Goal: Understand process/instructions: Learn about a topic

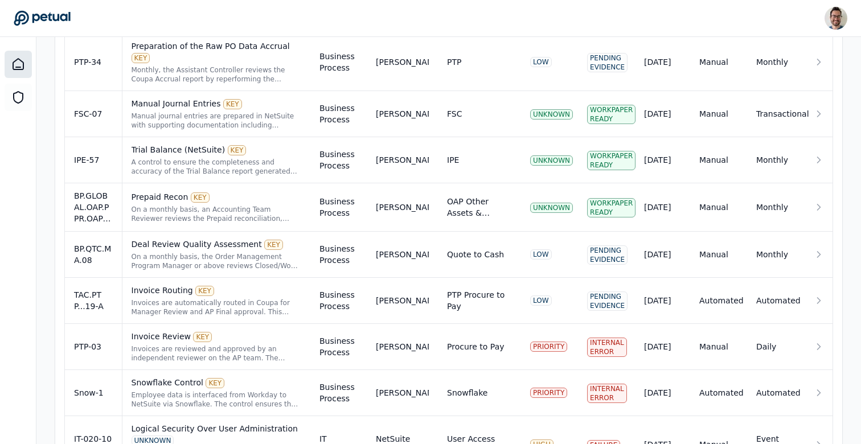
scroll to position [851, 0]
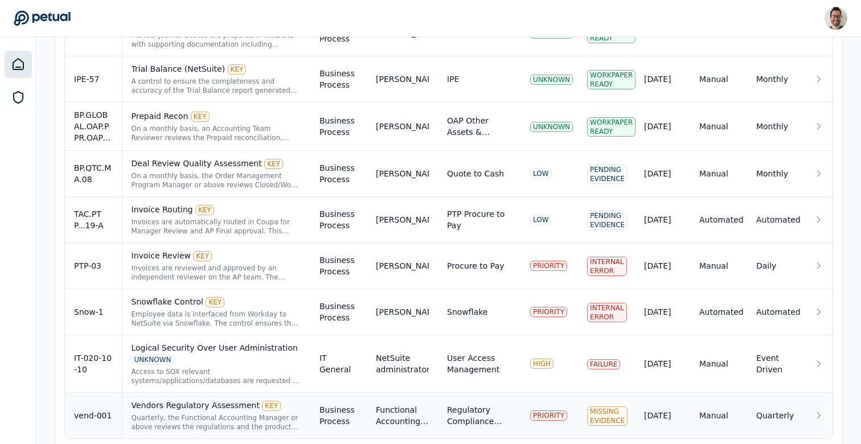
click at [183, 414] on div "Quarterly, the Functional Accounting Manager or above reviews the regulations a…" at bounding box center [217, 423] width 170 height 18
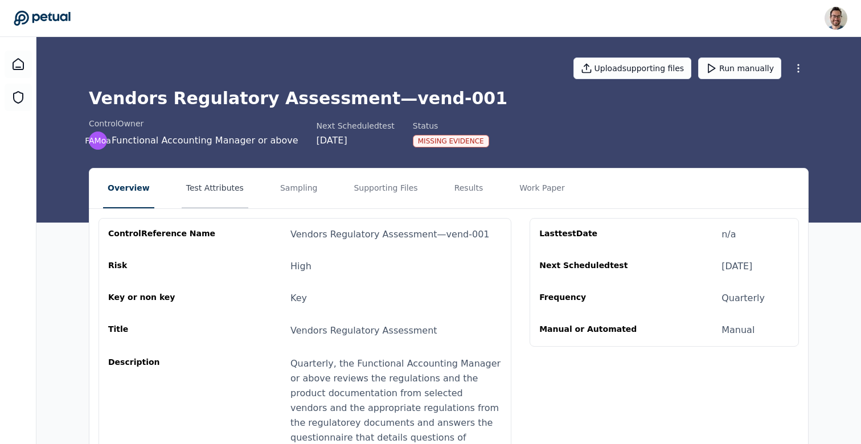
click at [223, 191] on button "Test Attributes" at bounding box center [215, 189] width 67 height 40
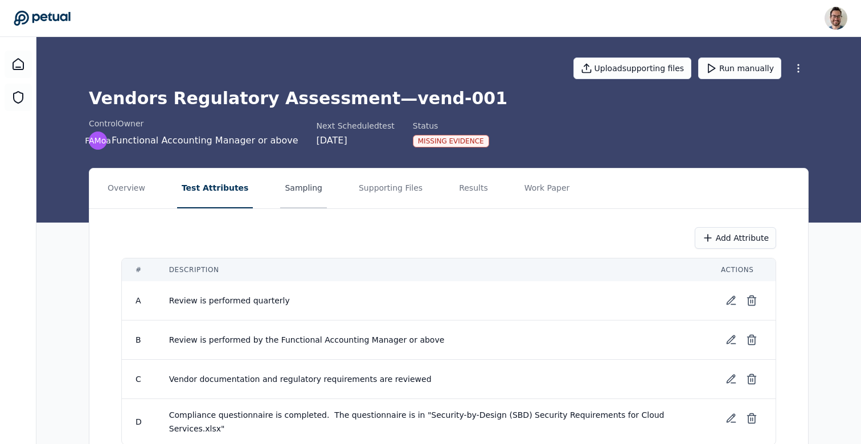
click at [287, 208] on button "Sampling" at bounding box center [303, 189] width 47 height 40
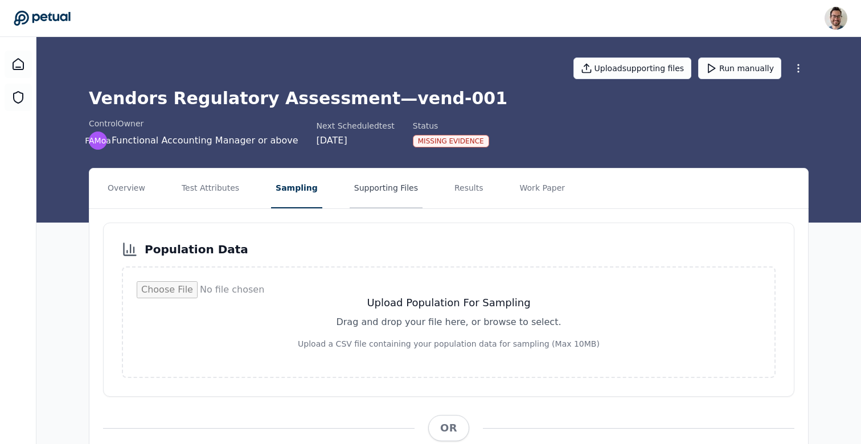
click at [388, 187] on button "Supporting Files" at bounding box center [386, 189] width 73 height 40
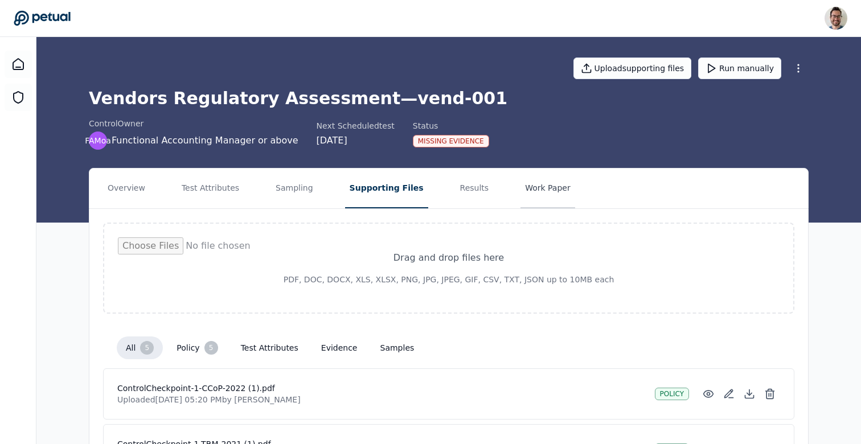
click at [521, 190] on button "Work Paper" at bounding box center [548, 189] width 55 height 40
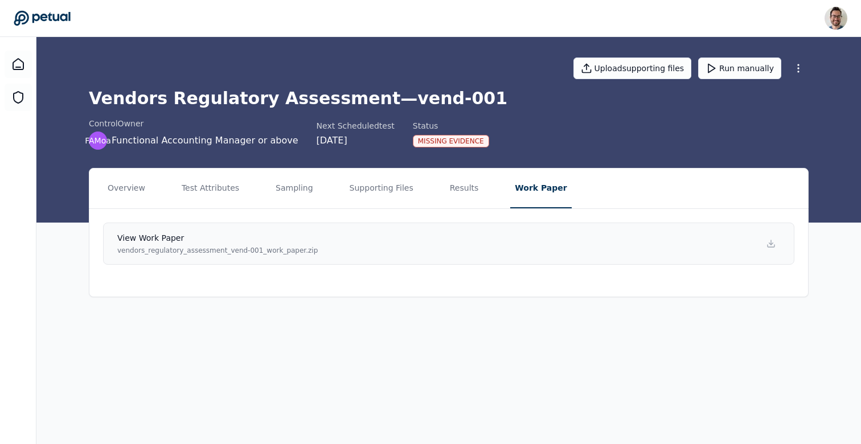
click at [445, 250] on link "View work paper vendors_regulatory_assessment_vend-001_work_paper.zip" at bounding box center [448, 244] width 691 height 42
click at [228, 193] on button "Test Attributes" at bounding box center [210, 189] width 67 height 40
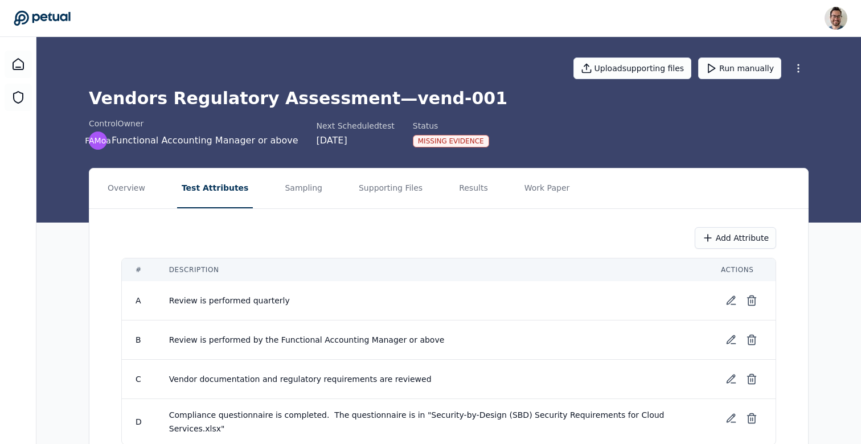
scroll to position [50, 0]
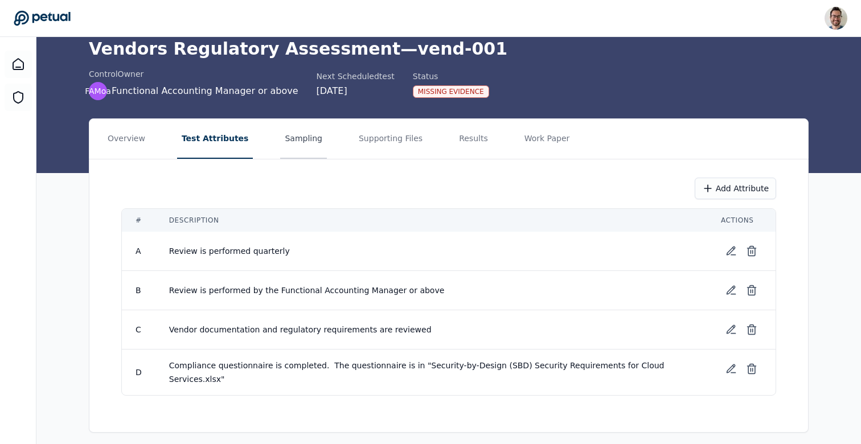
click at [306, 141] on button "Sampling" at bounding box center [303, 139] width 47 height 40
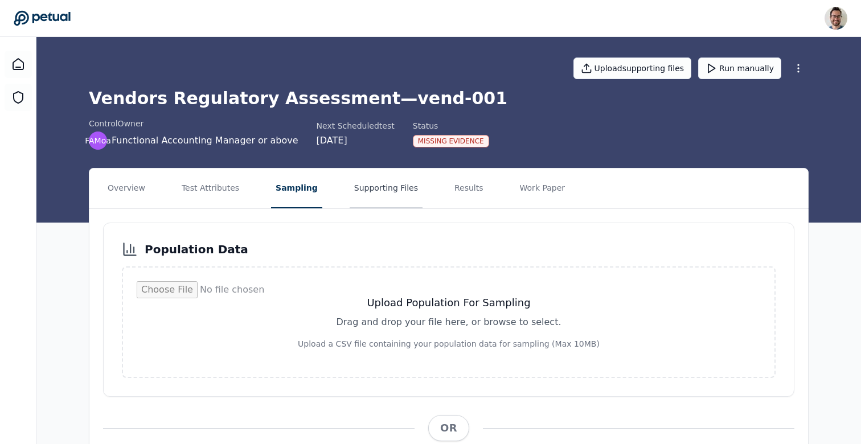
click at [384, 176] on button "Supporting Files" at bounding box center [386, 189] width 73 height 40
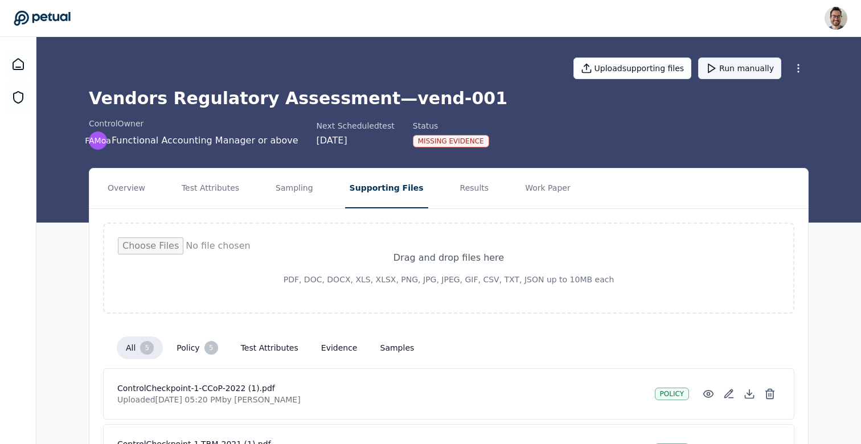
click at [732, 71] on button "Run manually" at bounding box center [739, 69] width 83 height 22
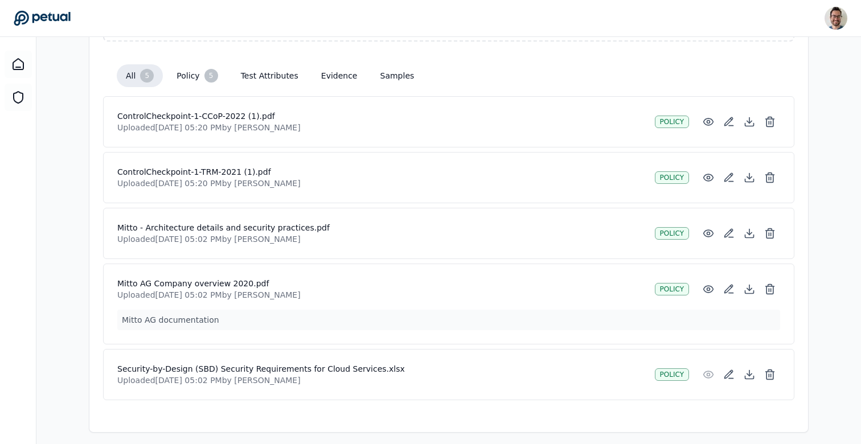
scroll to position [279, 0]
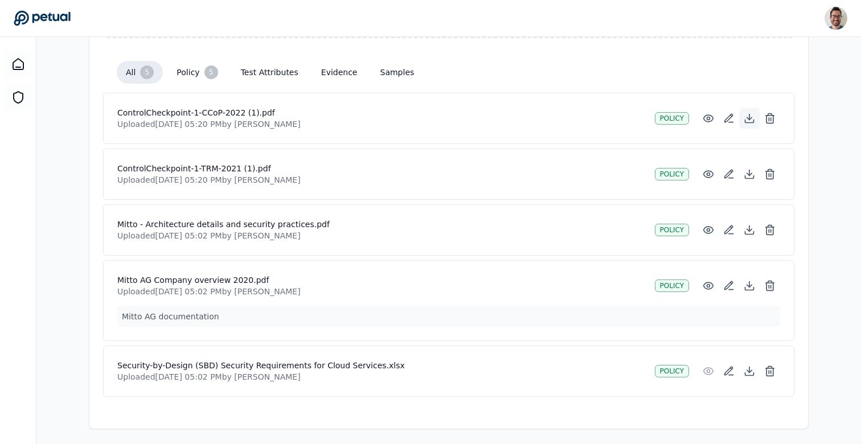
click at [750, 118] on icon at bounding box center [749, 118] width 11 height 11
click at [754, 171] on icon at bounding box center [749, 174] width 11 height 11
click at [754, 174] on icon at bounding box center [749, 174] width 11 height 11
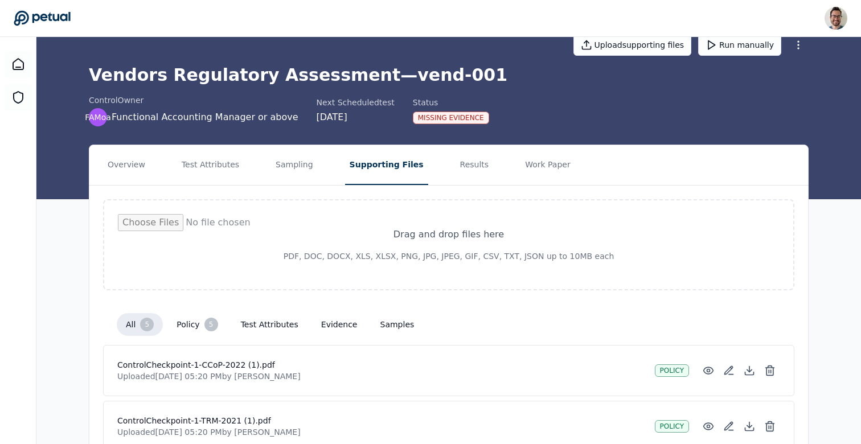
scroll to position [0, 0]
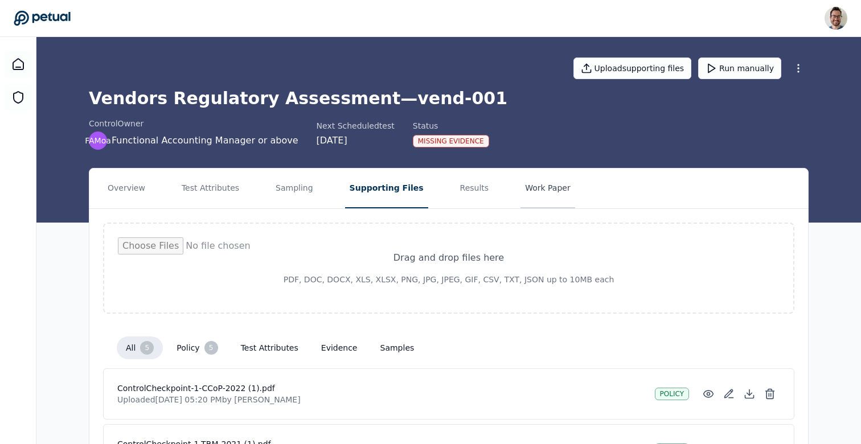
click at [531, 177] on button "Work Paper" at bounding box center [548, 189] width 55 height 40
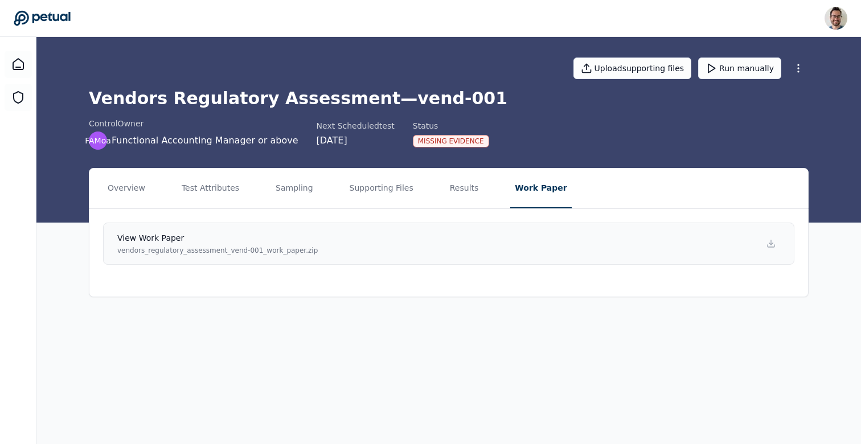
click at [510, 242] on link "View work paper vendors_regulatory_assessment_vend-001_work_paper.zip" at bounding box center [448, 244] width 691 height 42
